Goal: Task Accomplishment & Management: Complete application form

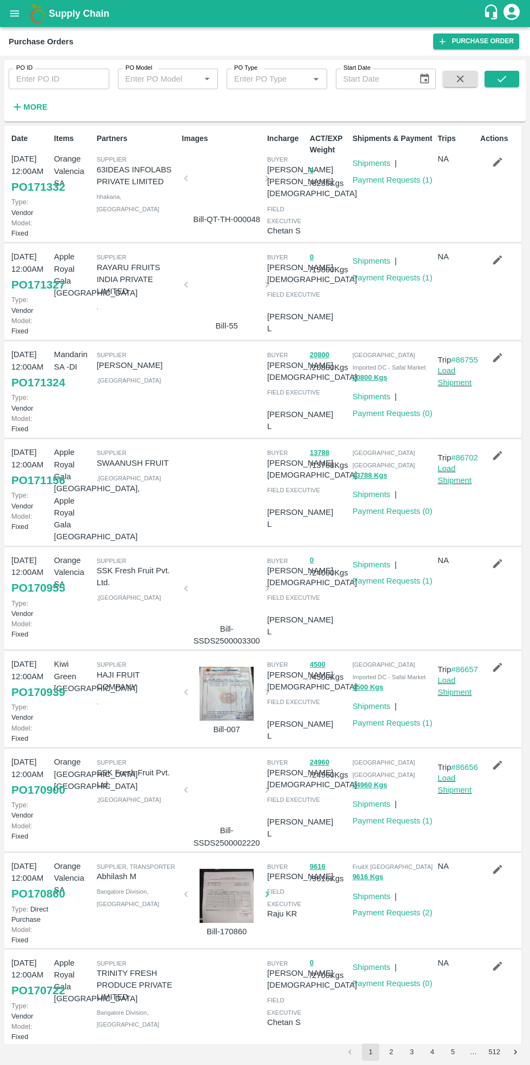
click at [15, 14] on icon "open drawer" at bounding box center [14, 13] width 9 height 6
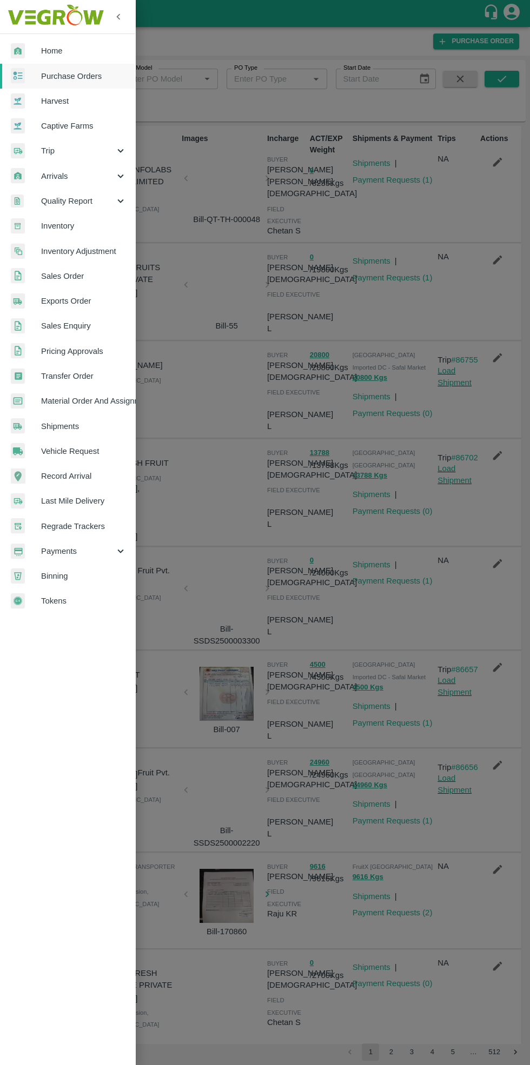
click at [61, 51] on span "Home" at bounding box center [83, 51] width 85 height 12
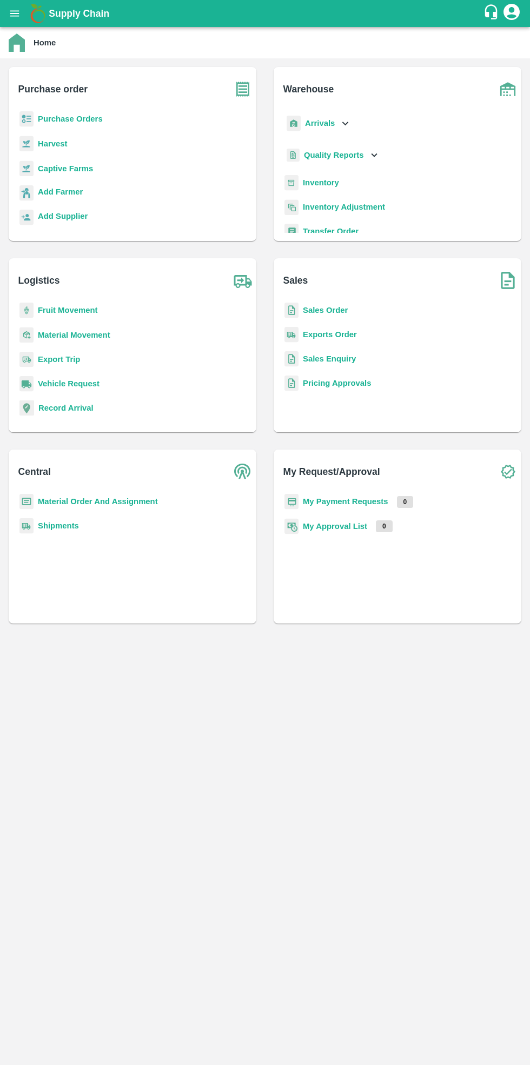
click at [324, 311] on b "Sales Order" at bounding box center [325, 310] width 45 height 9
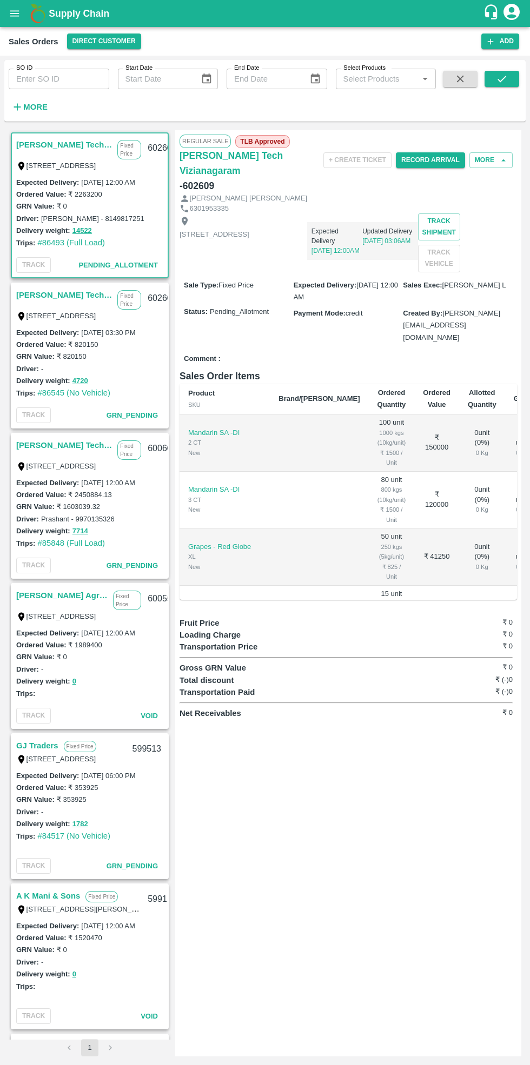
click at [11, 18] on icon "open drawer" at bounding box center [15, 14] width 12 height 12
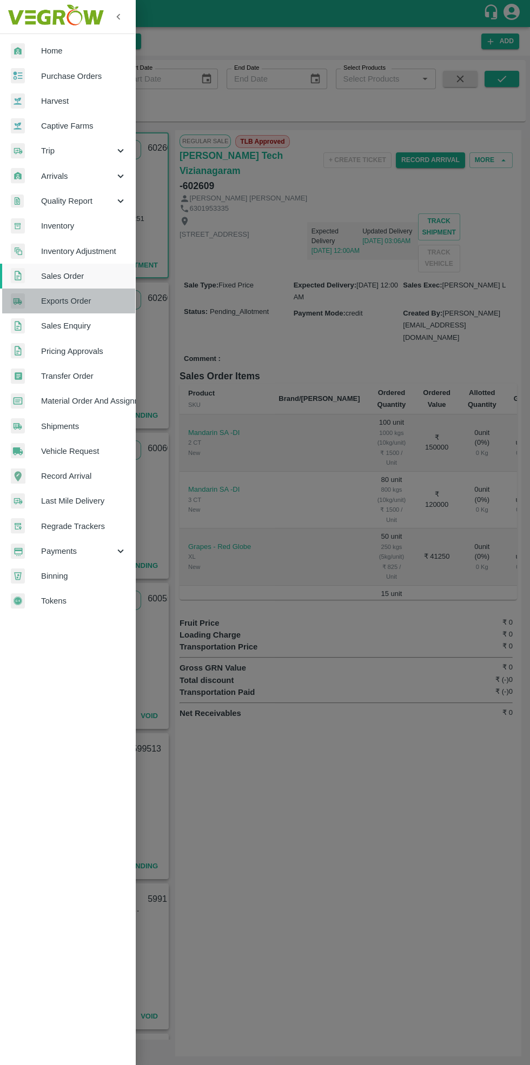
click at [82, 299] on span "Exports Order" at bounding box center [83, 301] width 85 height 12
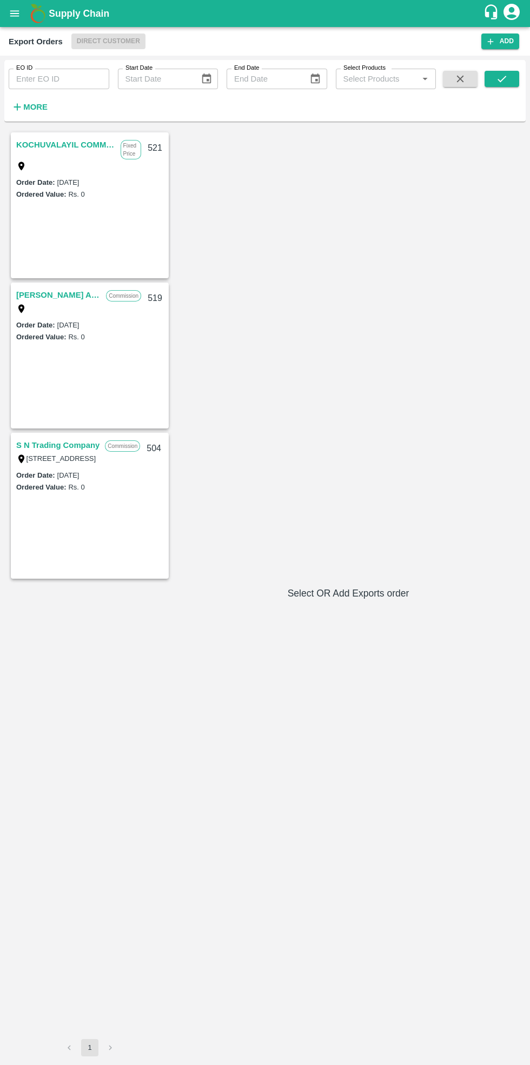
click at [15, 14] on icon "open drawer" at bounding box center [14, 13] width 9 height 6
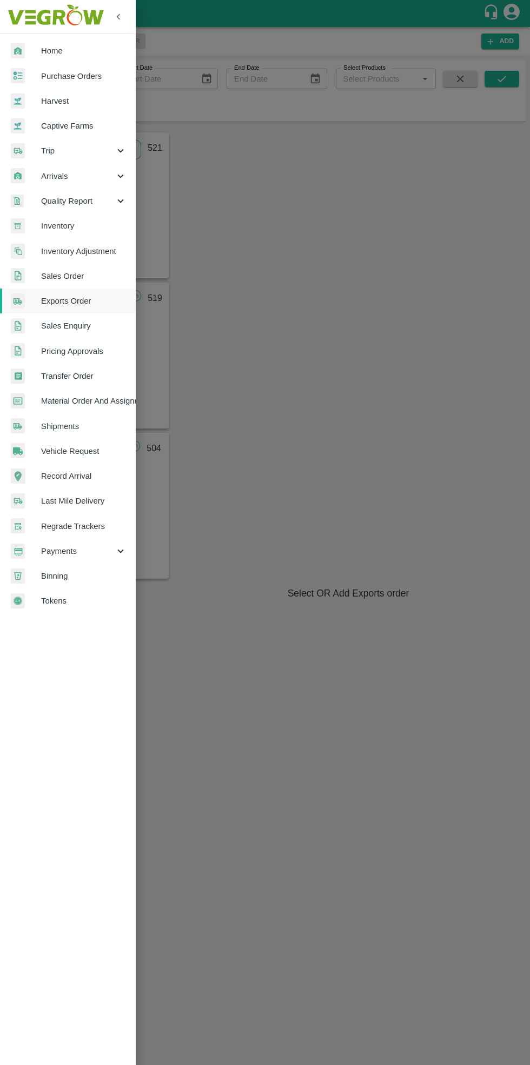
click at [79, 273] on span "Sales Order" at bounding box center [83, 276] width 85 height 12
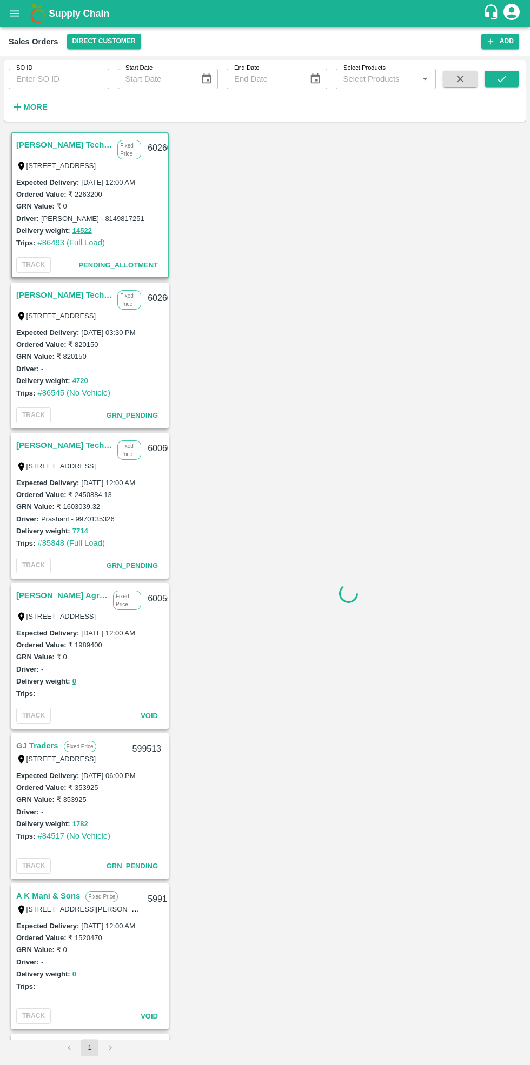
click at [512, 47] on button "Add" at bounding box center [500, 42] width 38 height 16
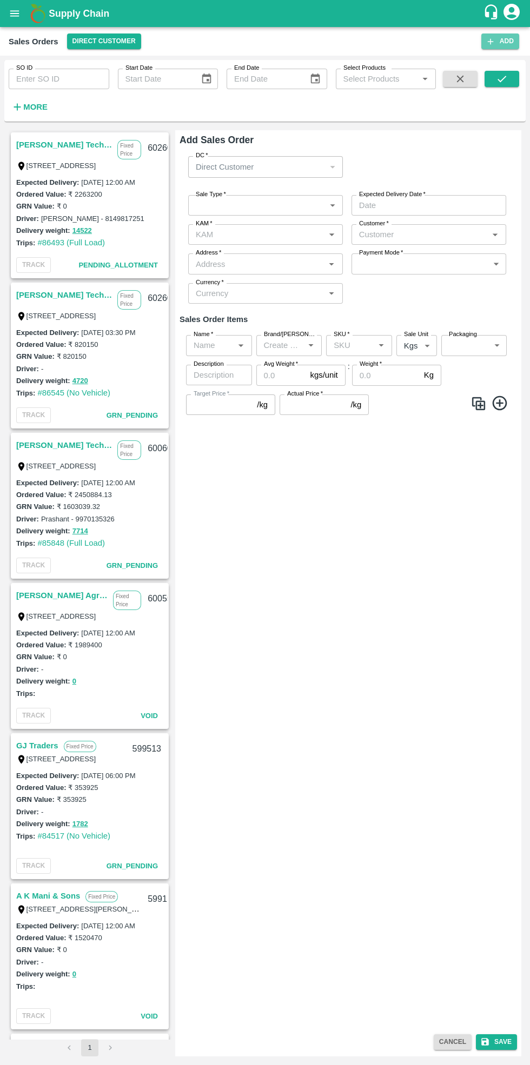
click at [507, 41] on button "Add" at bounding box center [500, 42] width 38 height 16
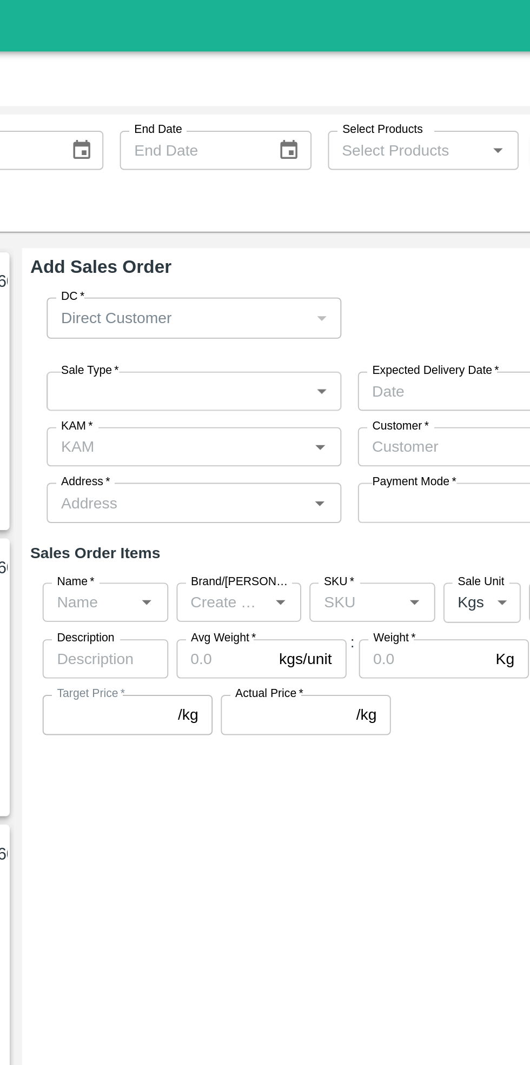
click at [385, 231] on input "Customer   *" at bounding box center [420, 235] width 130 height 14
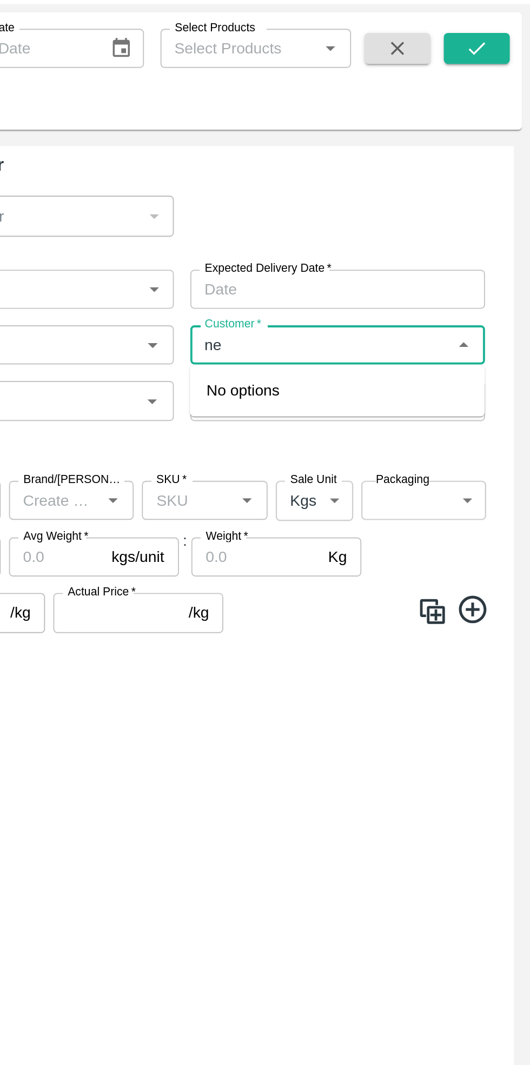
type input "n"
type input "f"
type input "d"
type input "nexge"
type input "N"
